Goal: Register for event/course

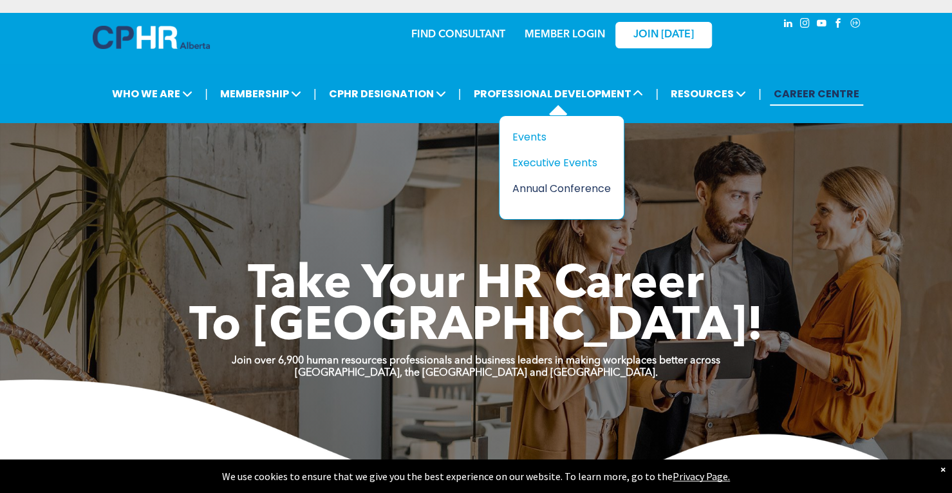
click at [573, 182] on div "Annual Conference" at bounding box center [556, 188] width 89 height 16
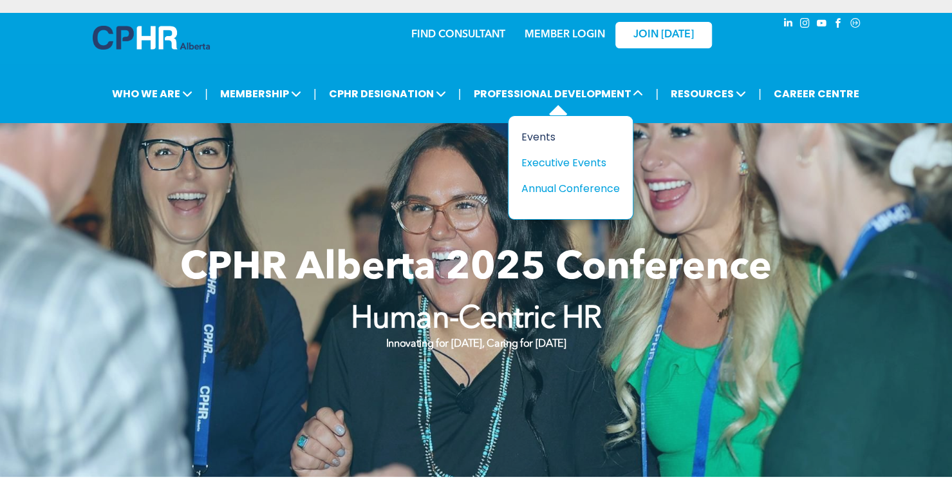
click at [539, 138] on div "Events" at bounding box center [565, 137] width 89 height 16
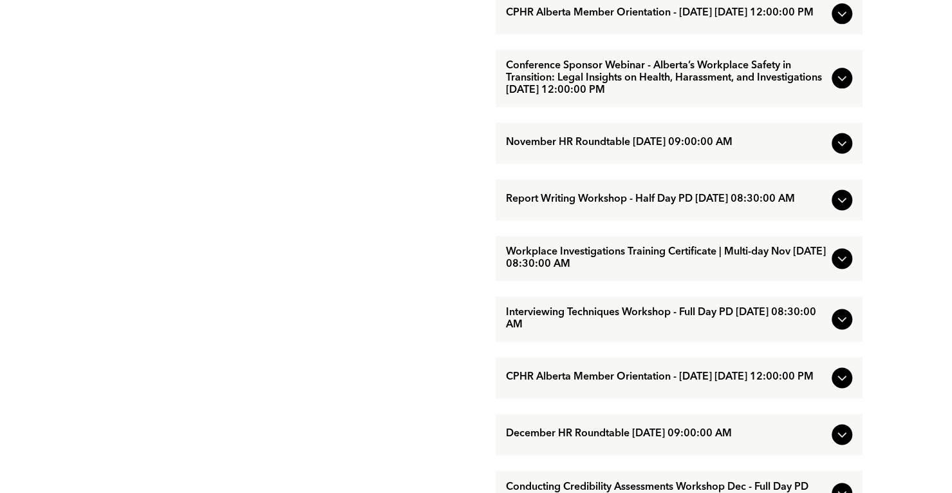
scroll to position [943, 0]
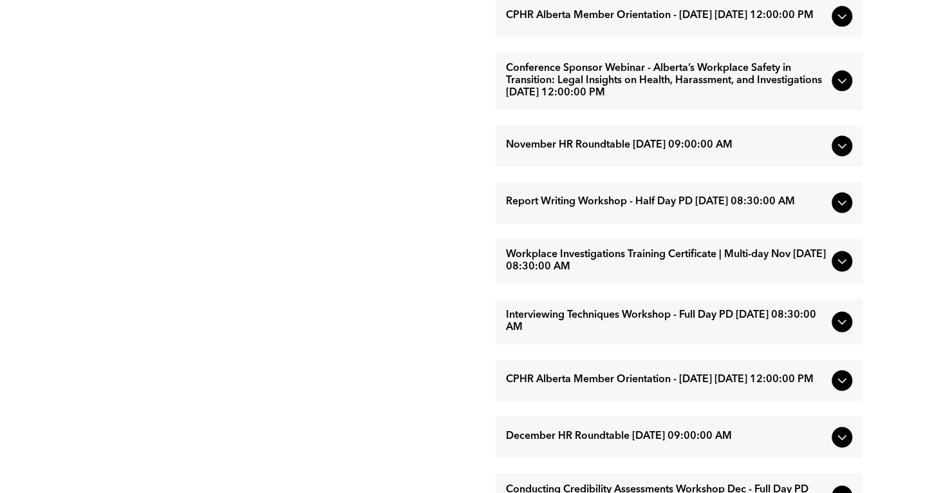
click at [841, 268] on icon at bounding box center [841, 260] width 15 height 15
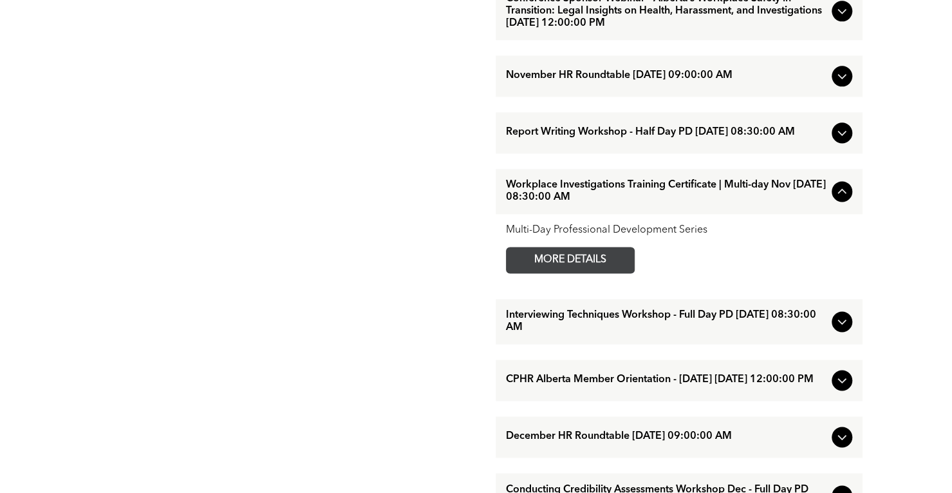
click at [603, 272] on span "MORE DETAILS" at bounding box center [571, 259] width 102 height 25
